Goal: Task Accomplishment & Management: Manage account settings

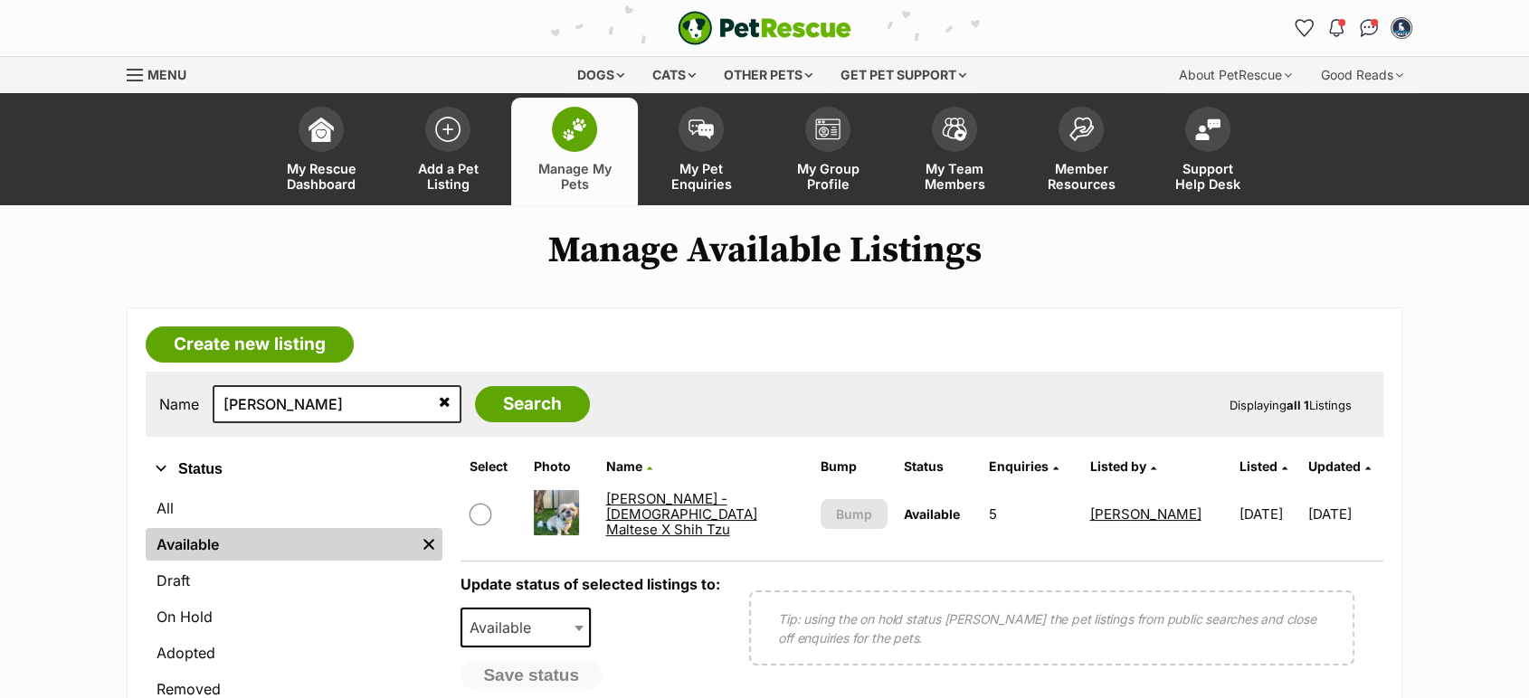
click at [632, 515] on link "Harry - 2 Year Old Maltese X Shih Tzu" at bounding box center [680, 514] width 151 height 49
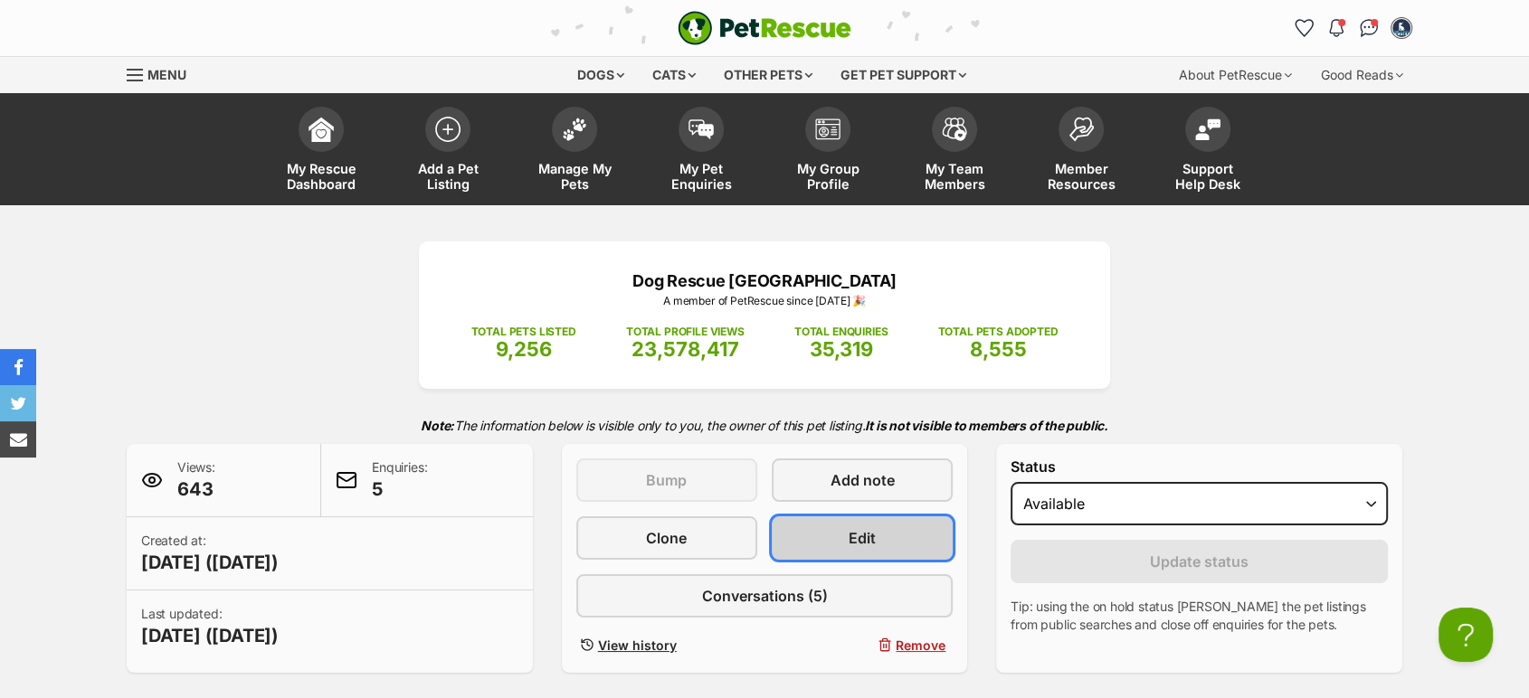
click at [857, 555] on link "Edit" at bounding box center [862, 538] width 181 height 43
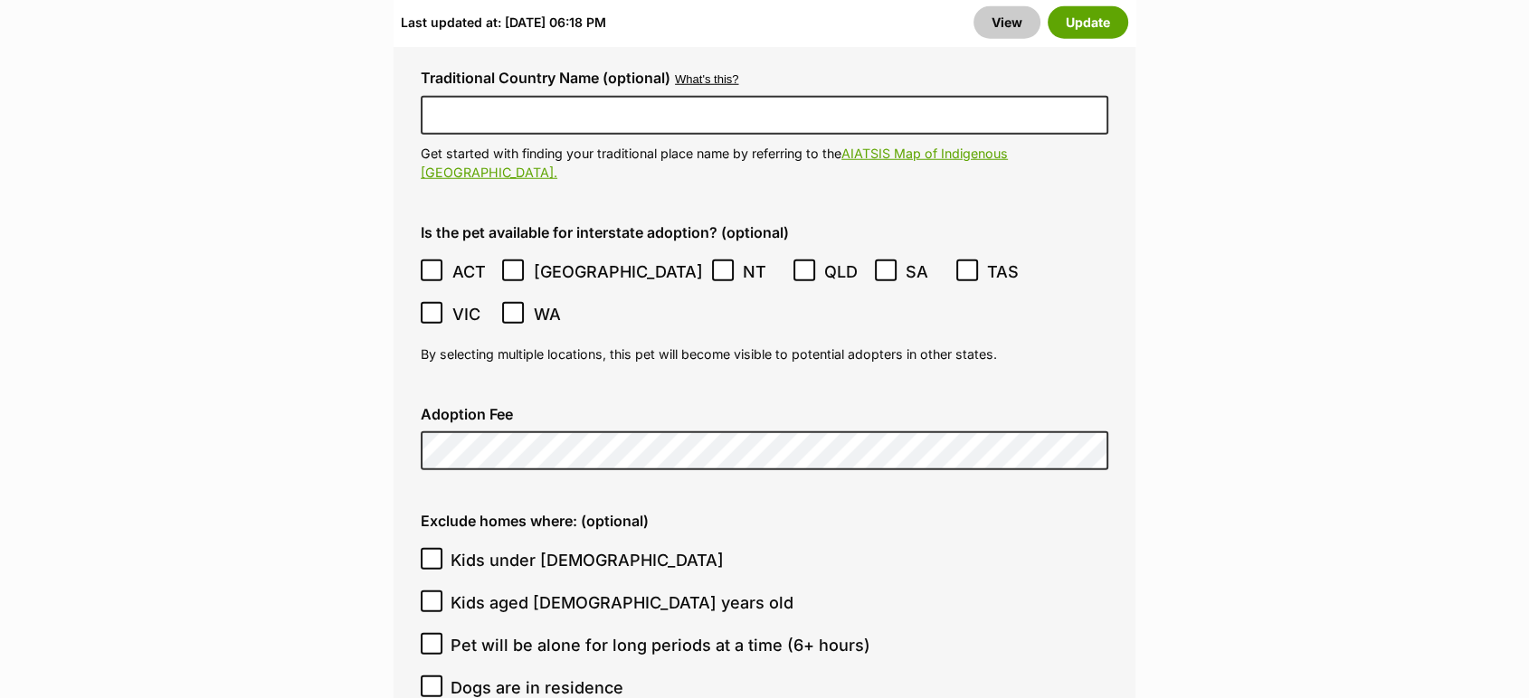
scroll to position [5126, 0]
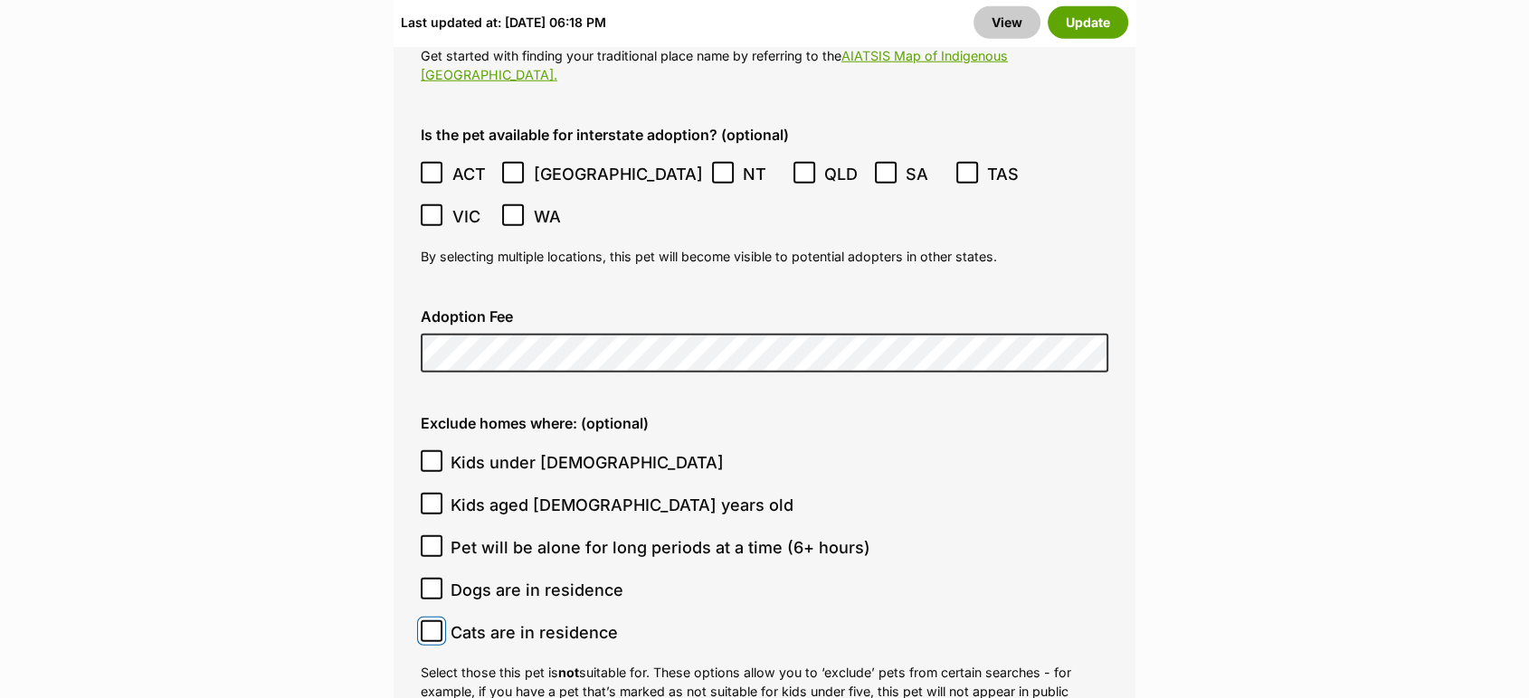
click at [437, 621] on input "Cats are in residence" at bounding box center [432, 632] width 22 height 22
checkbox input "true"
click at [1093, 27] on button "Update" at bounding box center [1088, 22] width 81 height 33
